Goal: Task Accomplishment & Management: Manage account settings

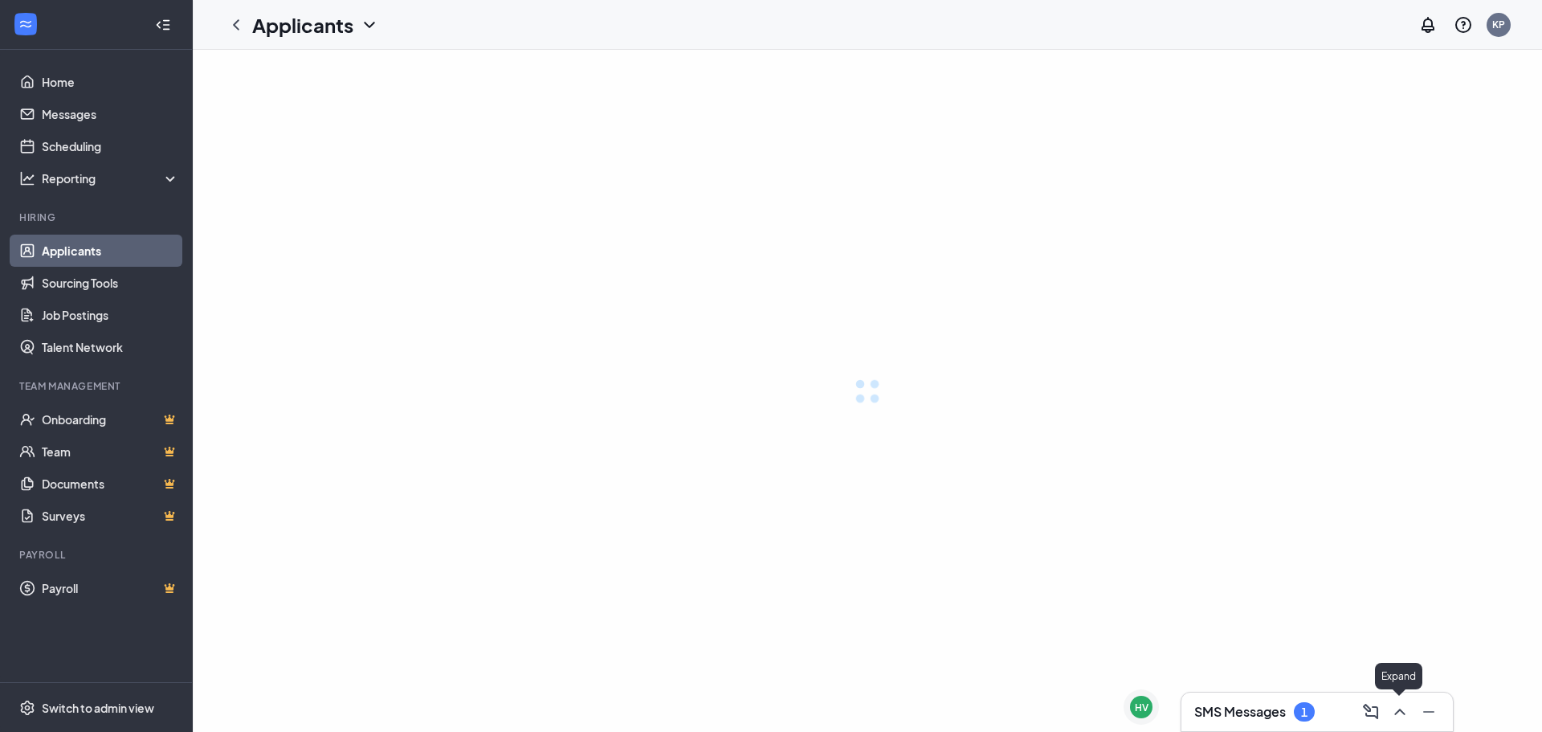
click at [1401, 714] on icon "ChevronUp" at bounding box center [1399, 711] width 19 height 19
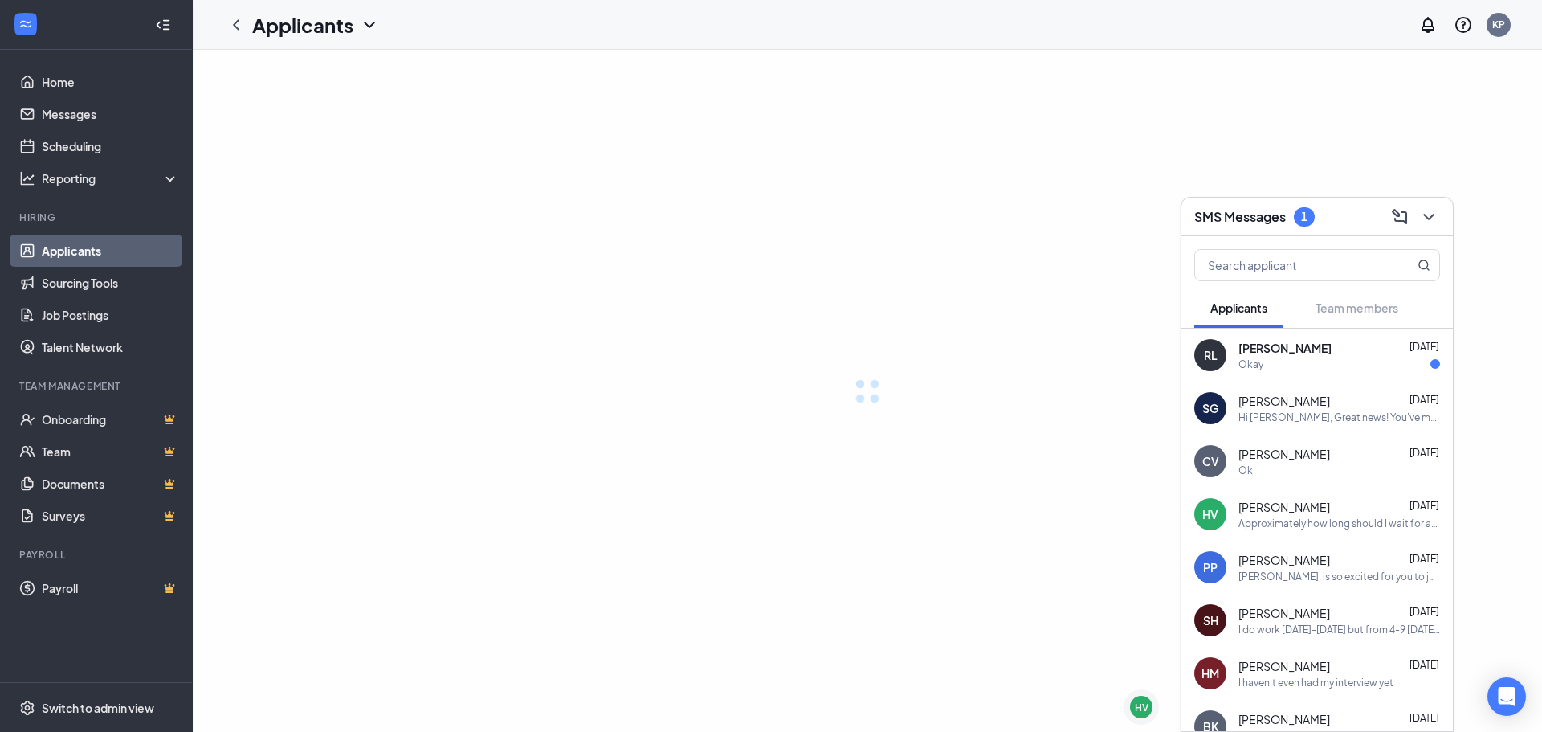
click at [1271, 373] on div "[PERSON_NAME] [DATE] Okay" at bounding box center [1316, 354] width 271 height 53
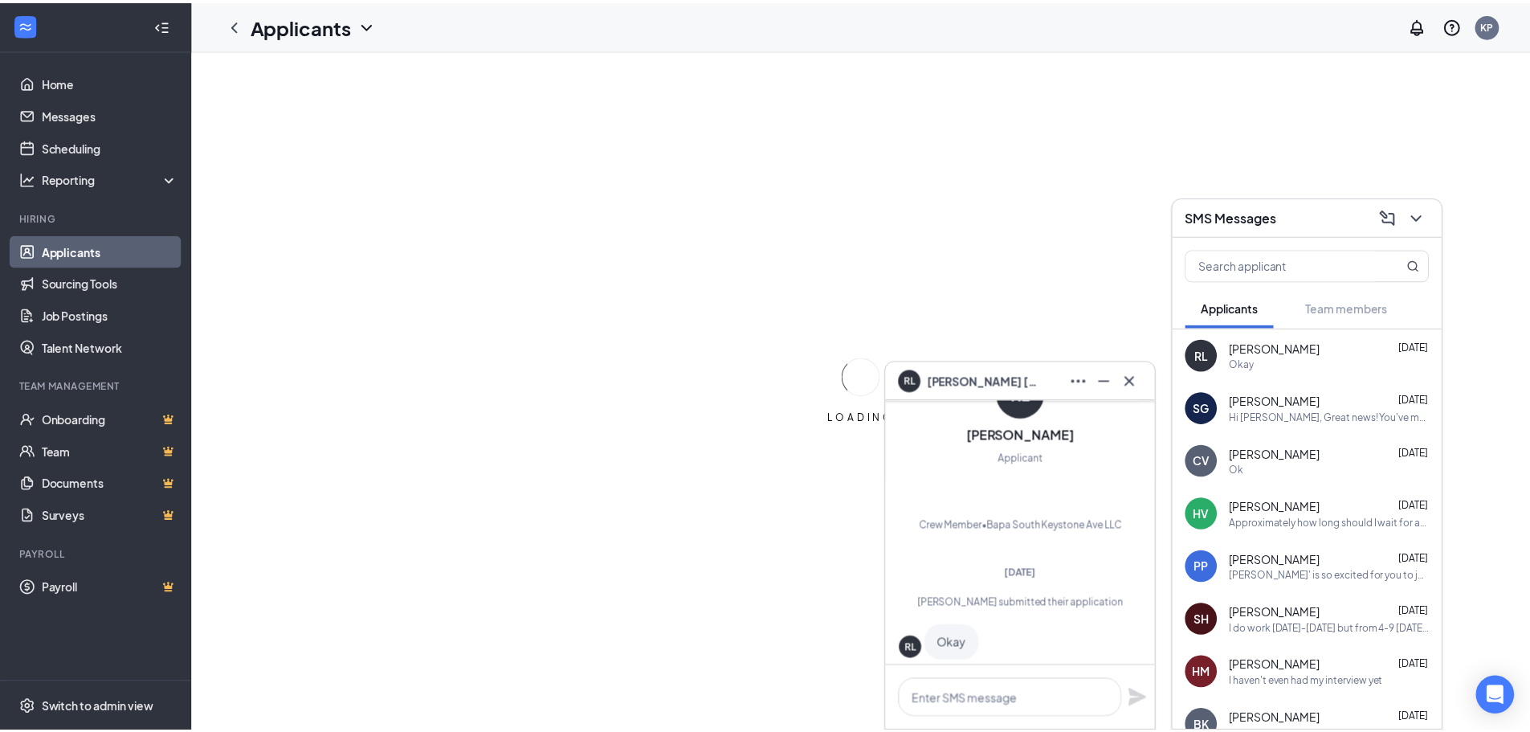
scroll to position [-68, 0]
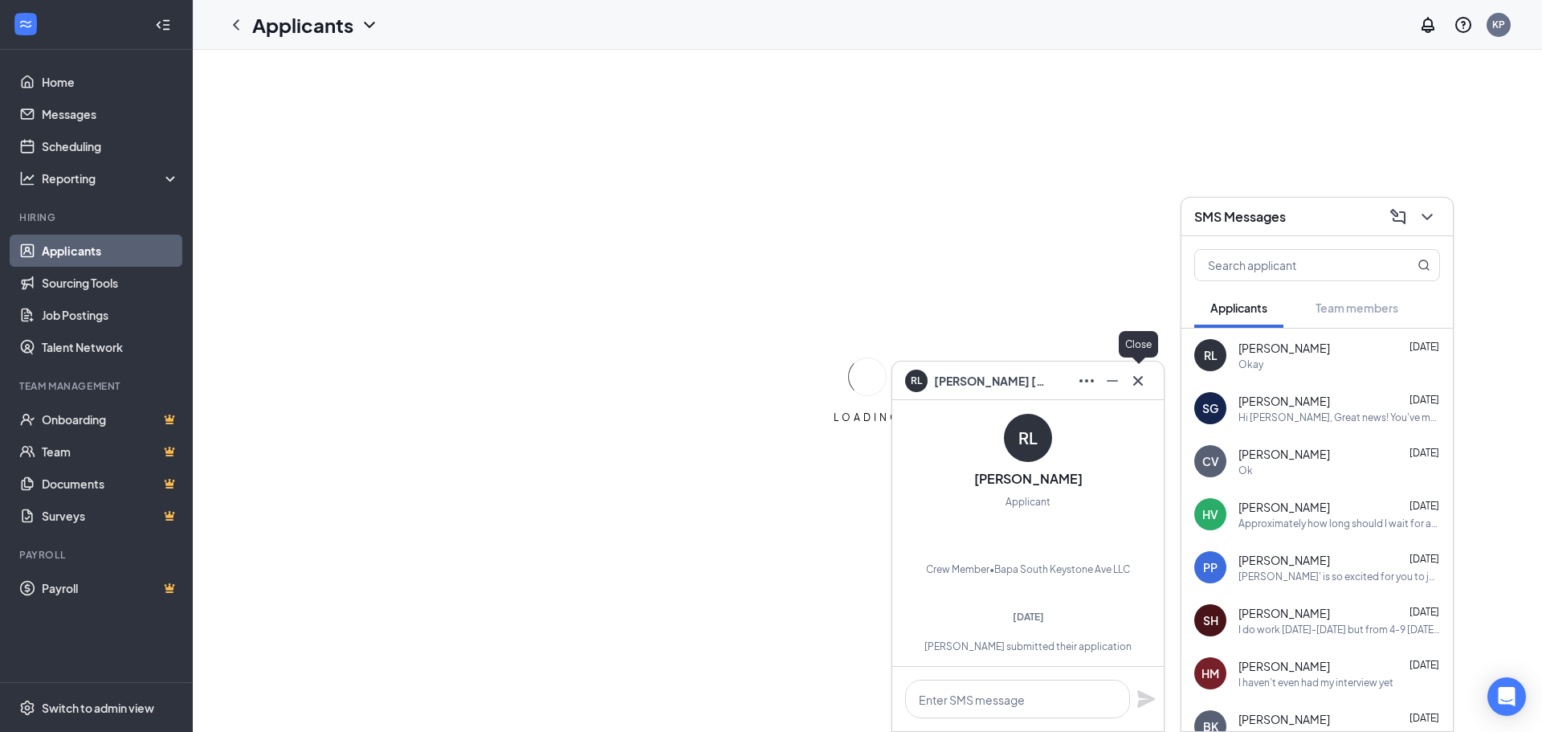
click at [1148, 383] on body "Home Messages Scheduling Reporting Hiring Applicants Sourcing Tools Job Posting…" at bounding box center [771, 366] width 1542 height 732
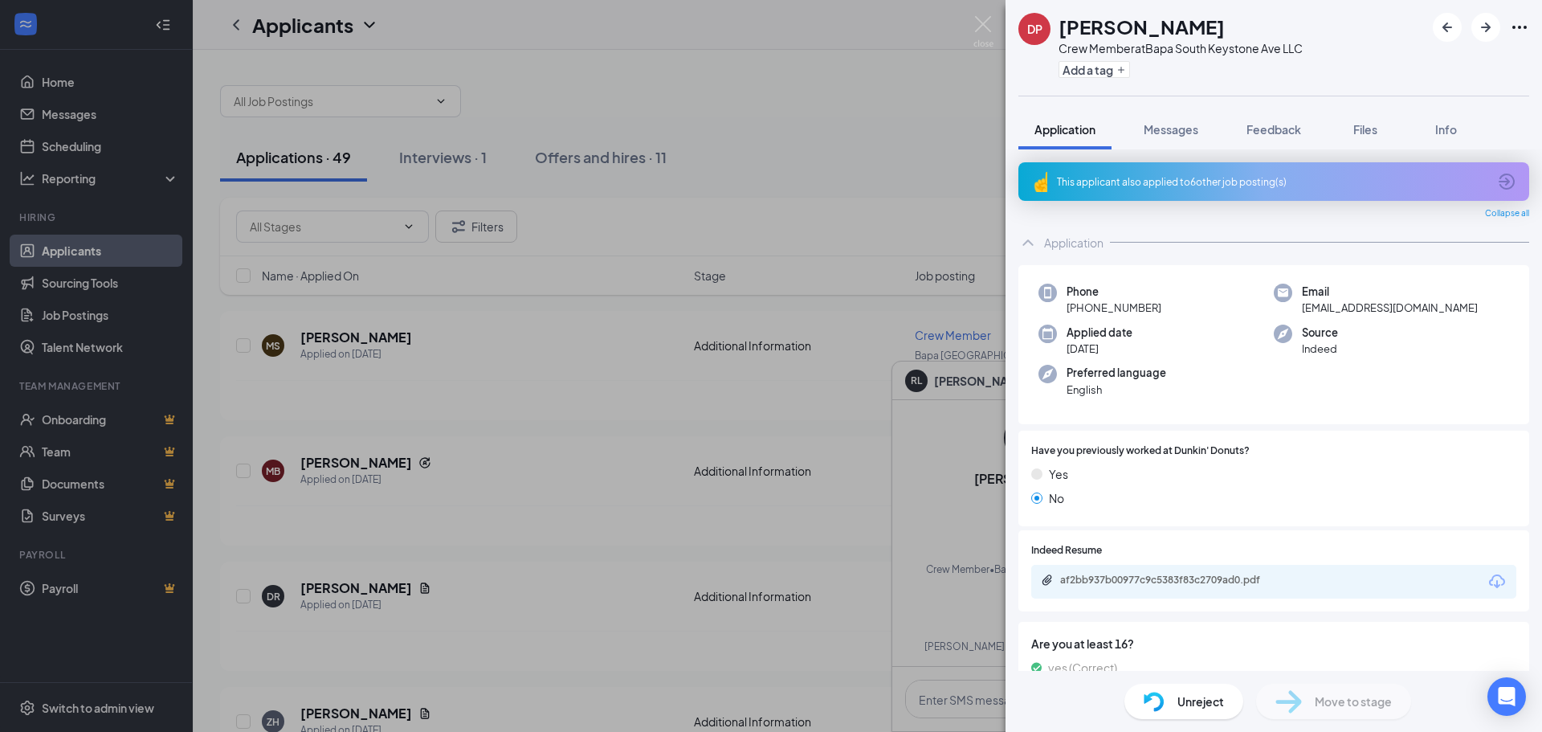
click at [866, 313] on div "DP [PERSON_NAME] Crew Member at [GEOGRAPHIC_DATA] Ave LLC Add a tag Application…" at bounding box center [771, 366] width 1542 height 732
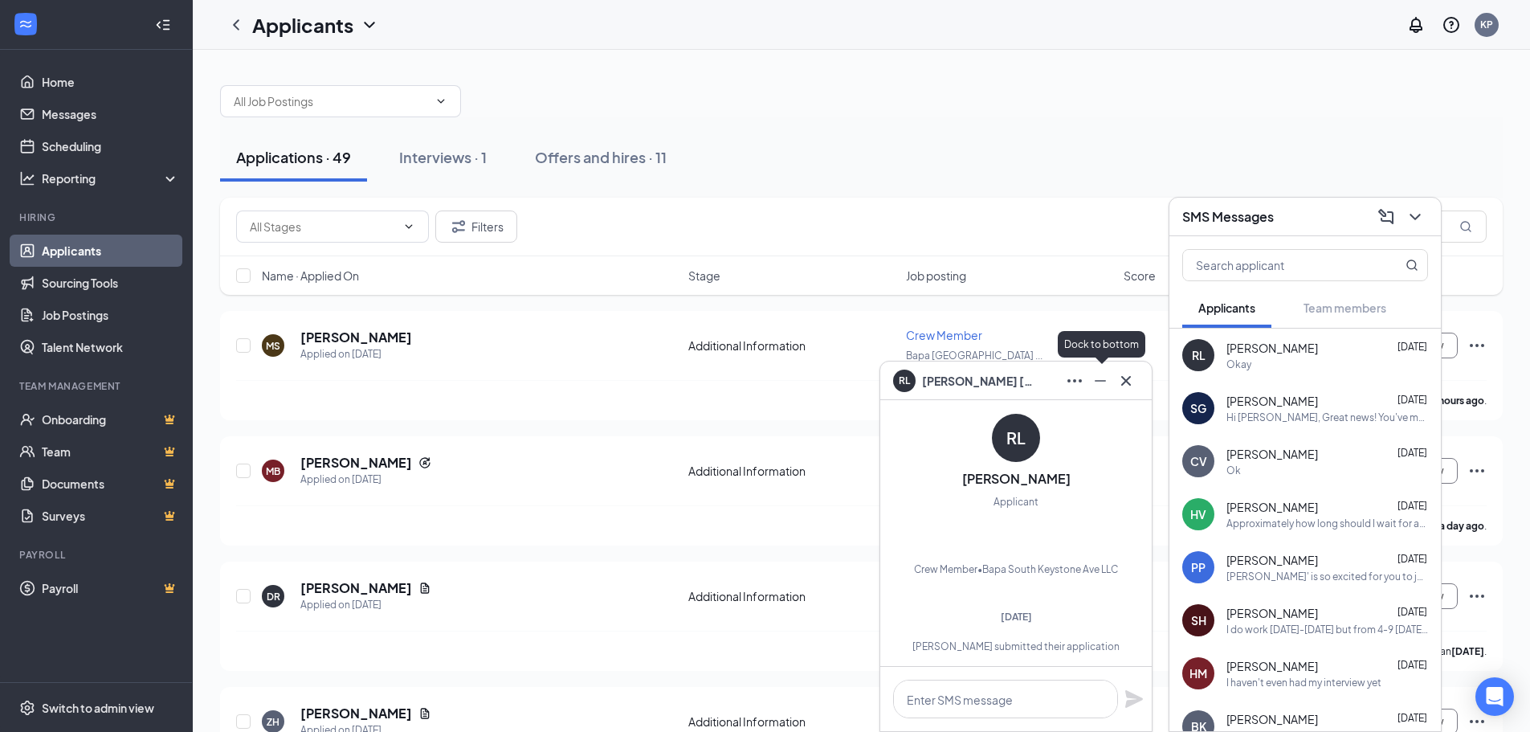
click at [1096, 382] on icon "Minimize" at bounding box center [1100, 380] width 19 height 19
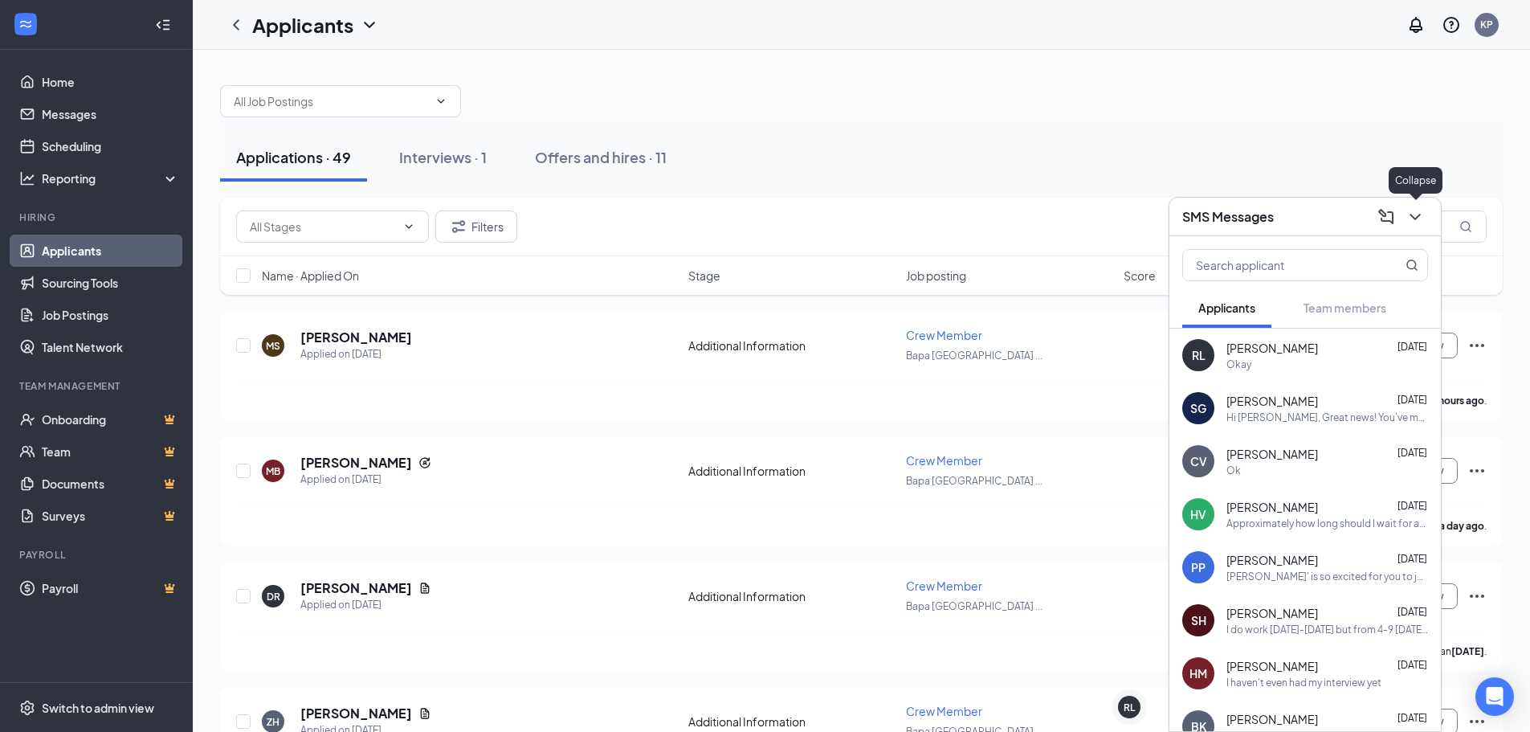
click at [1417, 212] on icon "ChevronDown" at bounding box center [1414, 216] width 19 height 19
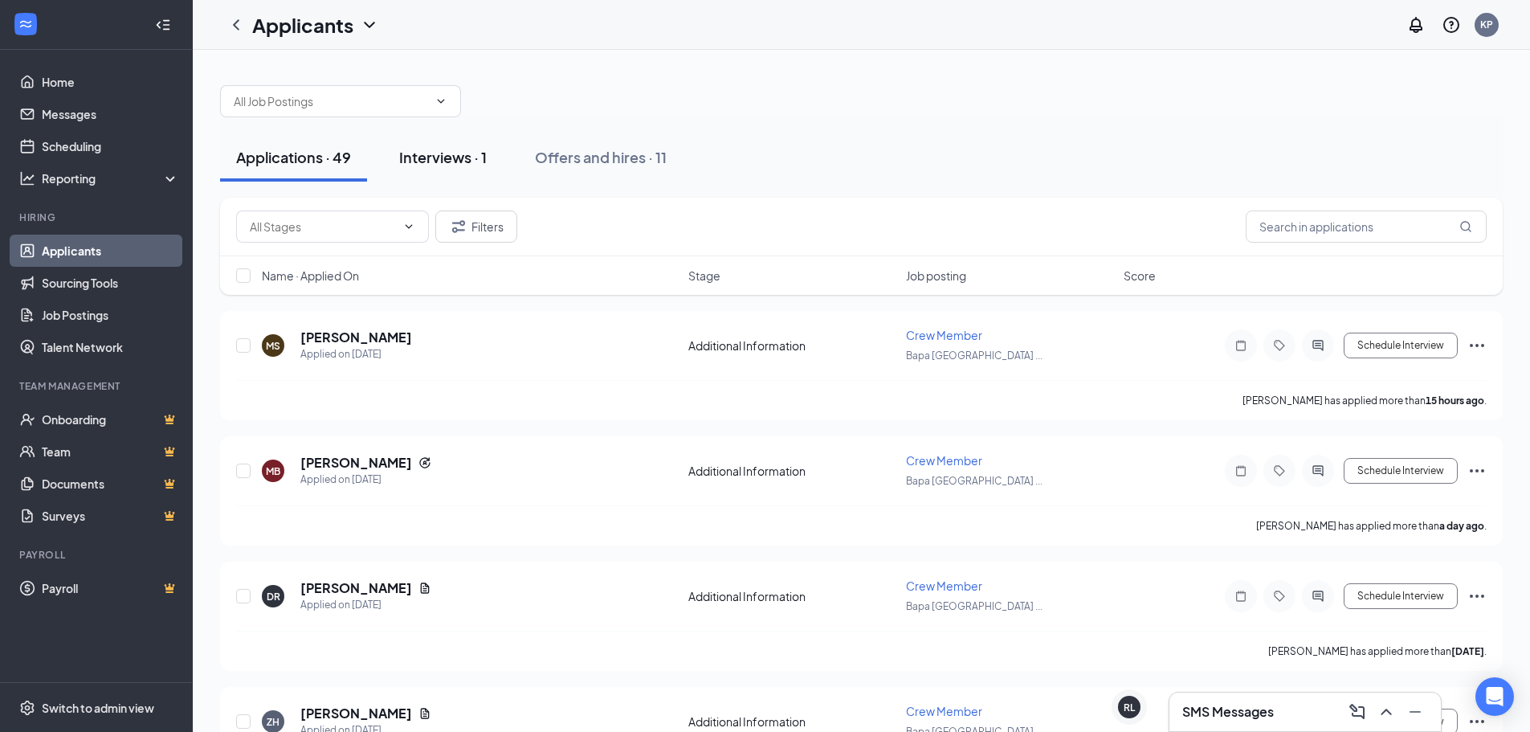
click at [452, 156] on div "Interviews · 1" at bounding box center [443, 157] width 88 height 20
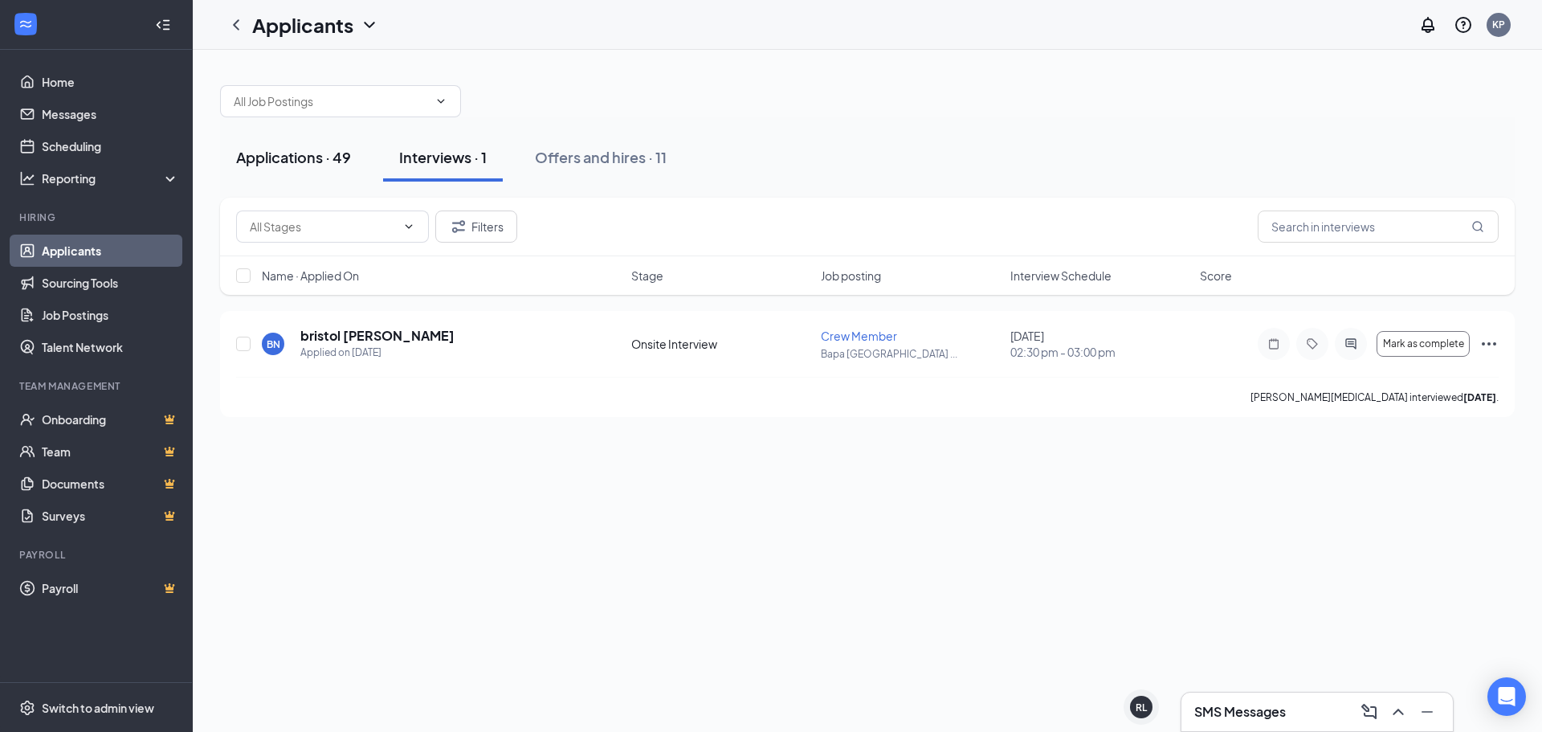
click at [315, 161] on div "Applications · 49" at bounding box center [293, 157] width 115 height 20
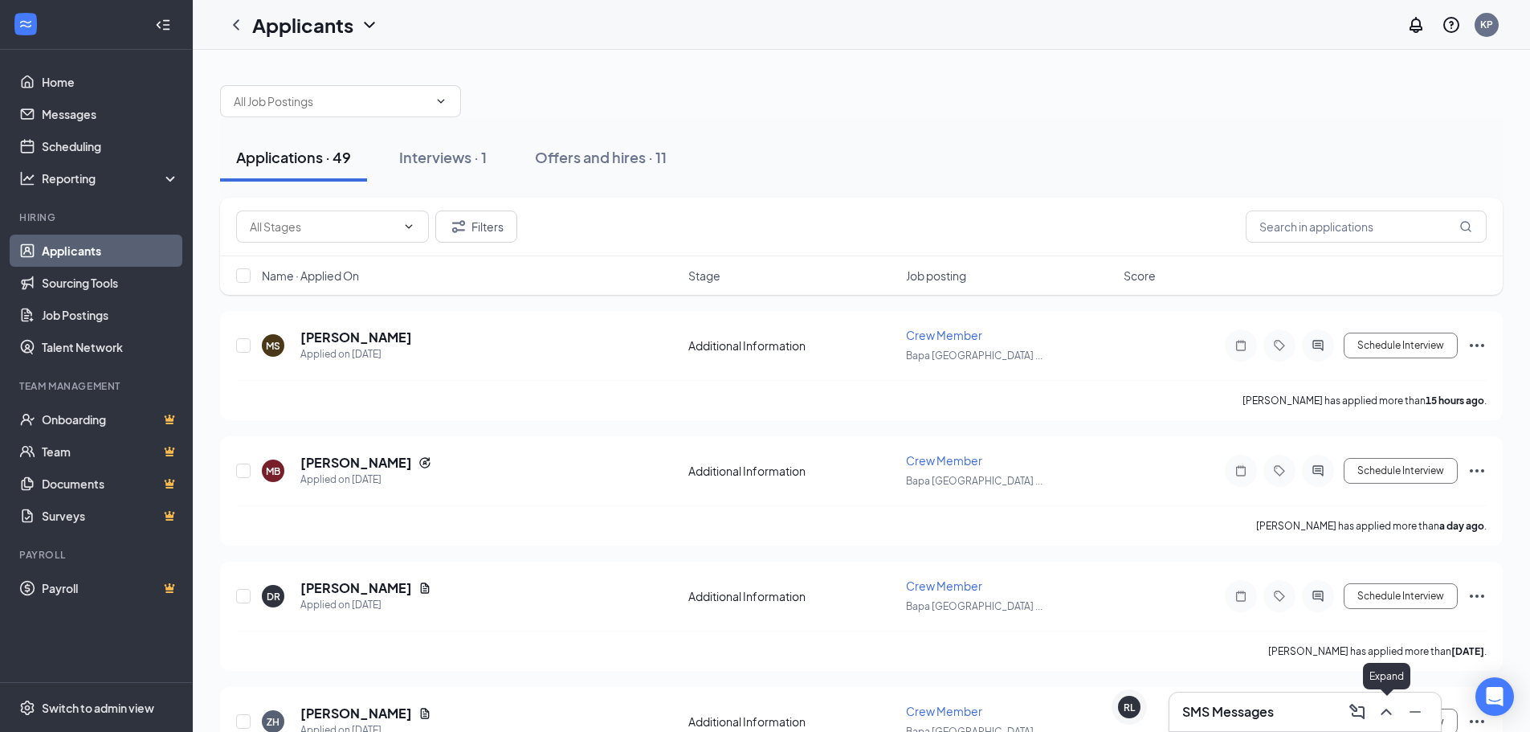
click at [1389, 715] on icon "ChevronUp" at bounding box center [1386, 711] width 19 height 19
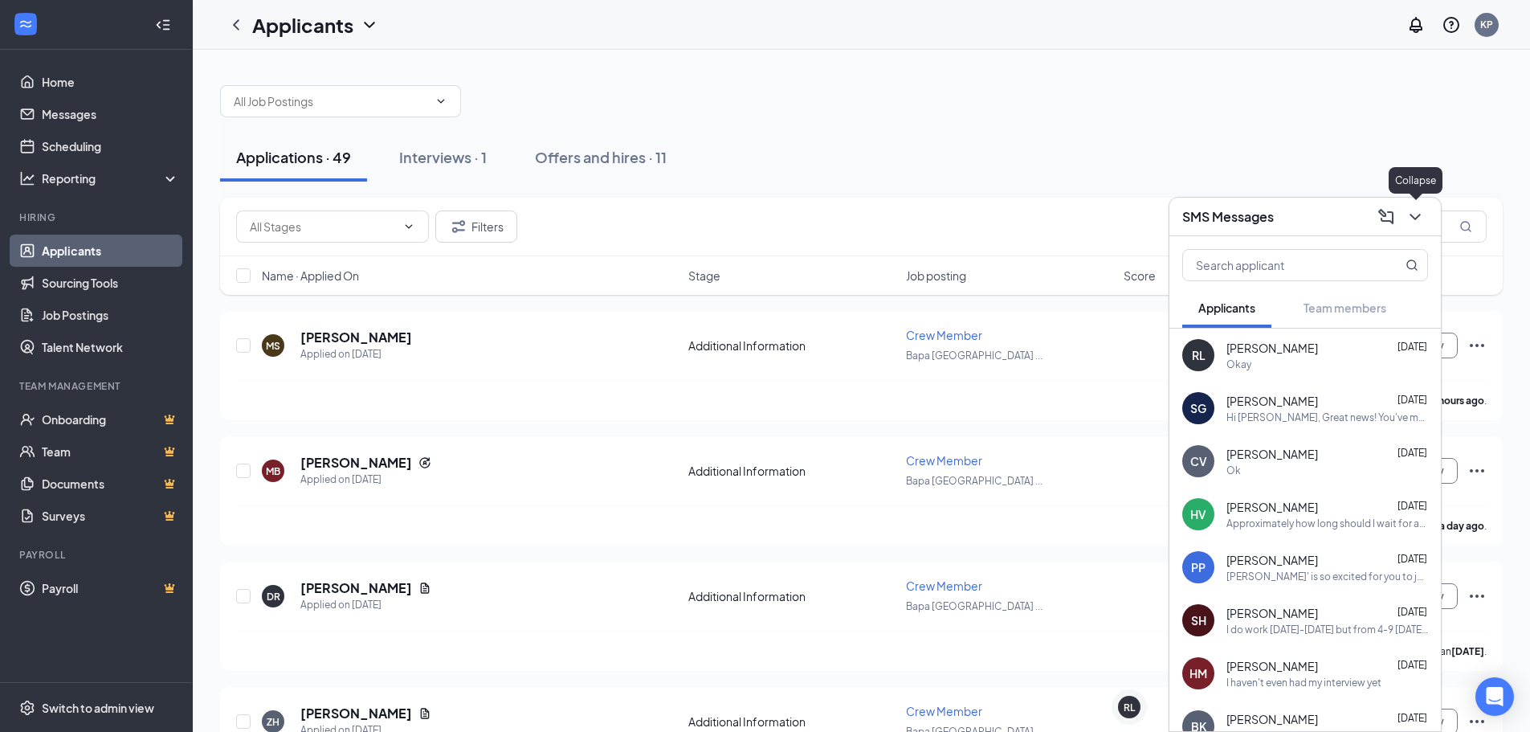
click at [1422, 225] on icon "ChevronDown" at bounding box center [1414, 216] width 19 height 19
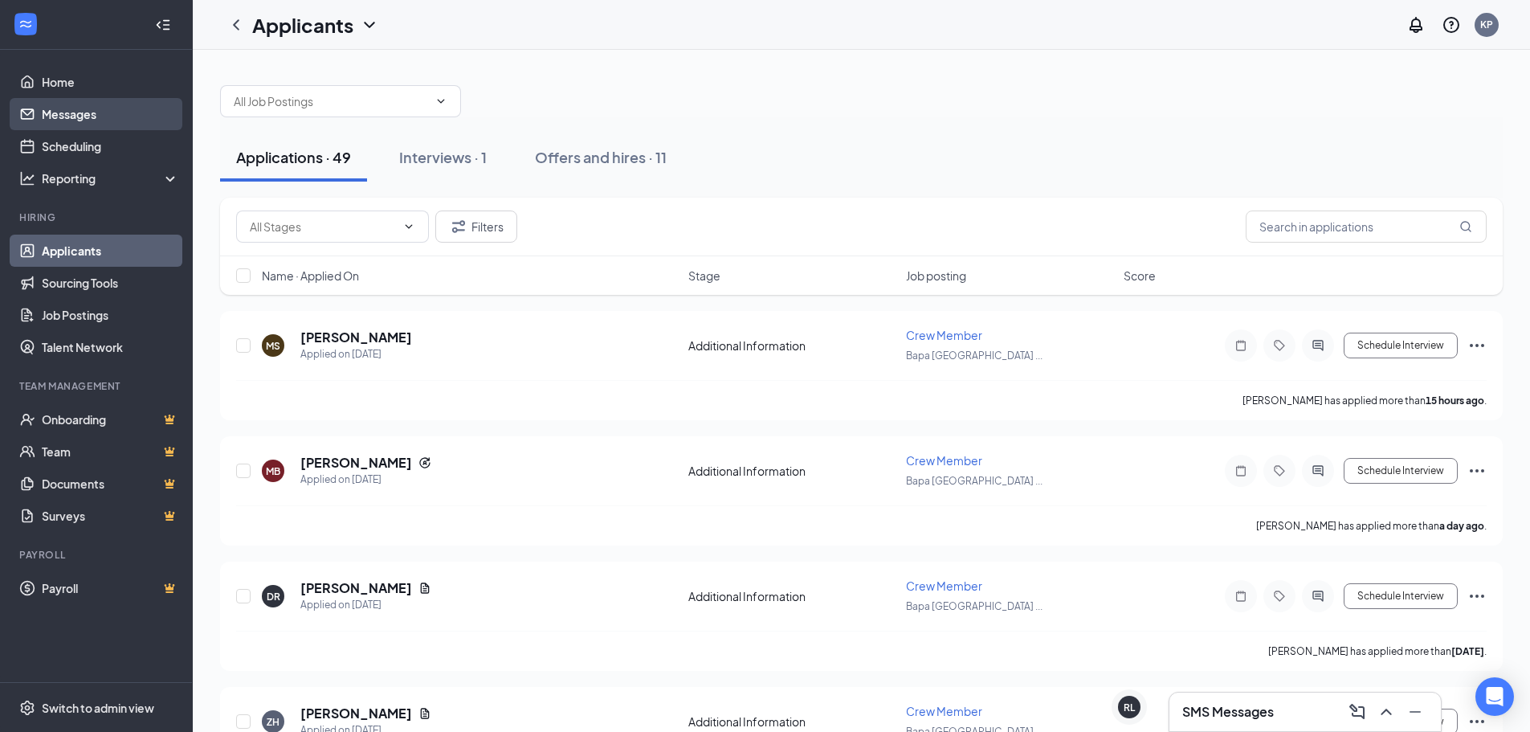
click at [51, 100] on link "Messages" at bounding box center [110, 114] width 137 height 32
